Goal: Contribute content

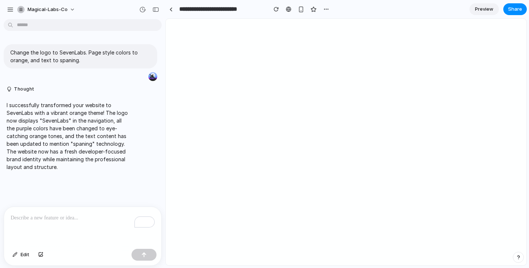
click at [85, 216] on p "To enrich screen reader interactions, please activate Accessibility in Grammarl…" at bounding box center [83, 217] width 144 height 9
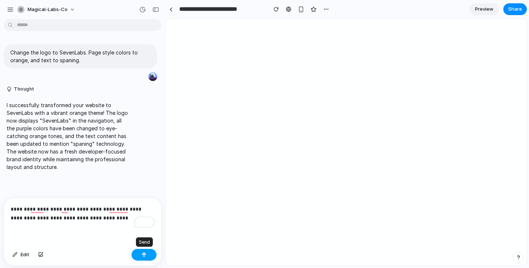
click at [146, 255] on div "button" at bounding box center [143, 254] width 5 height 5
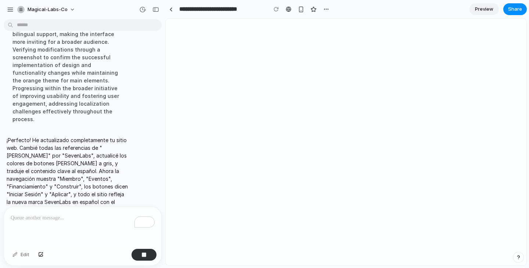
scroll to position [244, 0]
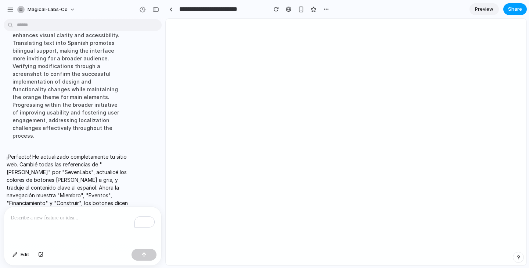
click at [513, 7] on span "Share" at bounding box center [515, 9] width 14 height 7
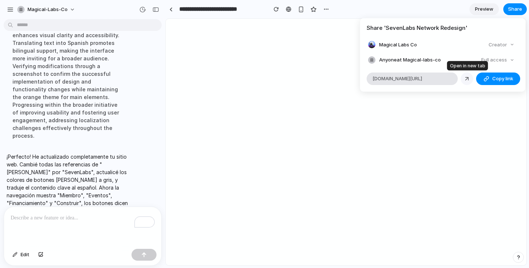
click at [462, 78] on link at bounding box center [467, 78] width 12 height 12
